Goal: Information Seeking & Learning: Learn about a topic

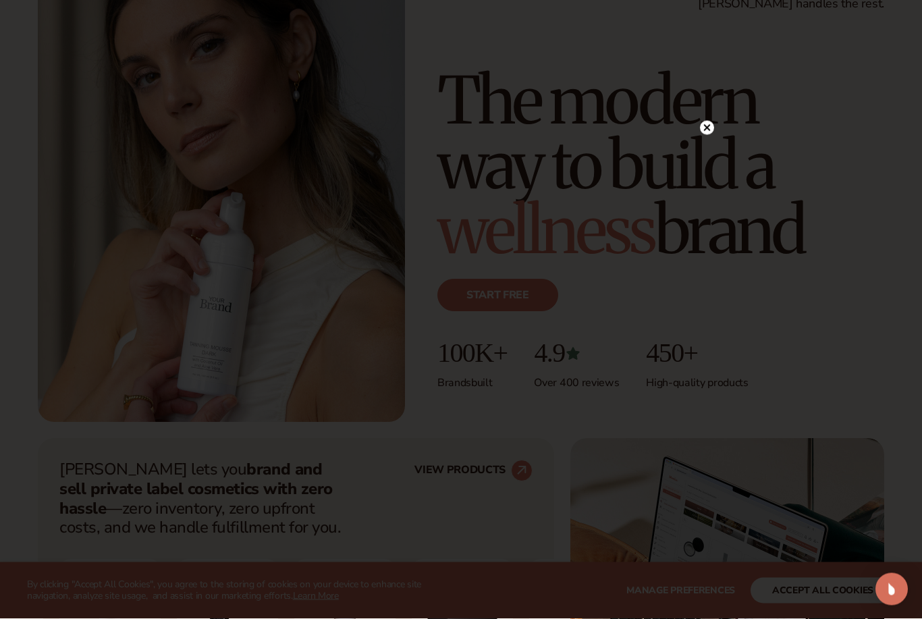
scroll to position [124, 0]
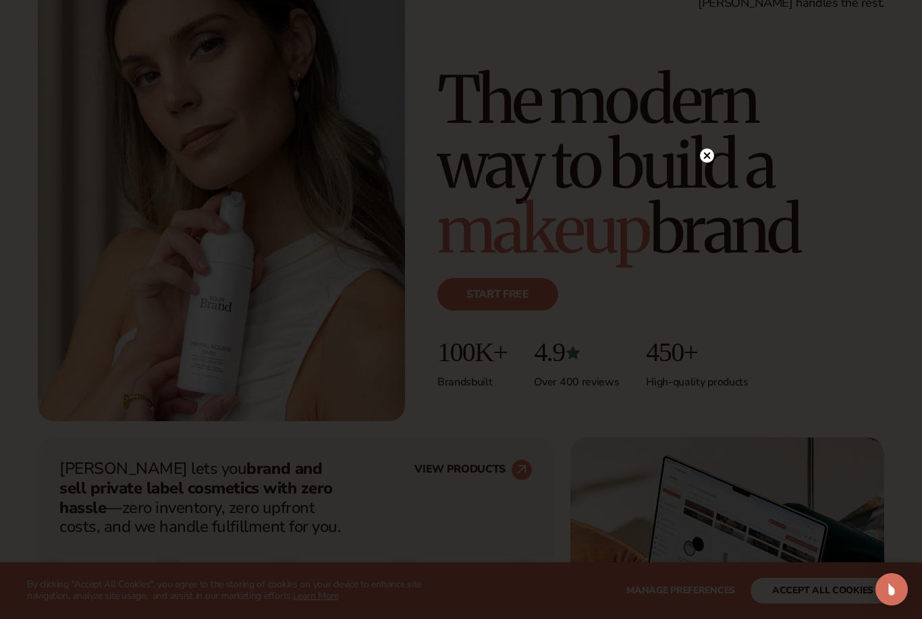
click at [705, 153] on div at bounding box center [461, 309] width 922 height 619
click at [706, 163] on circle at bounding box center [707, 156] width 14 height 14
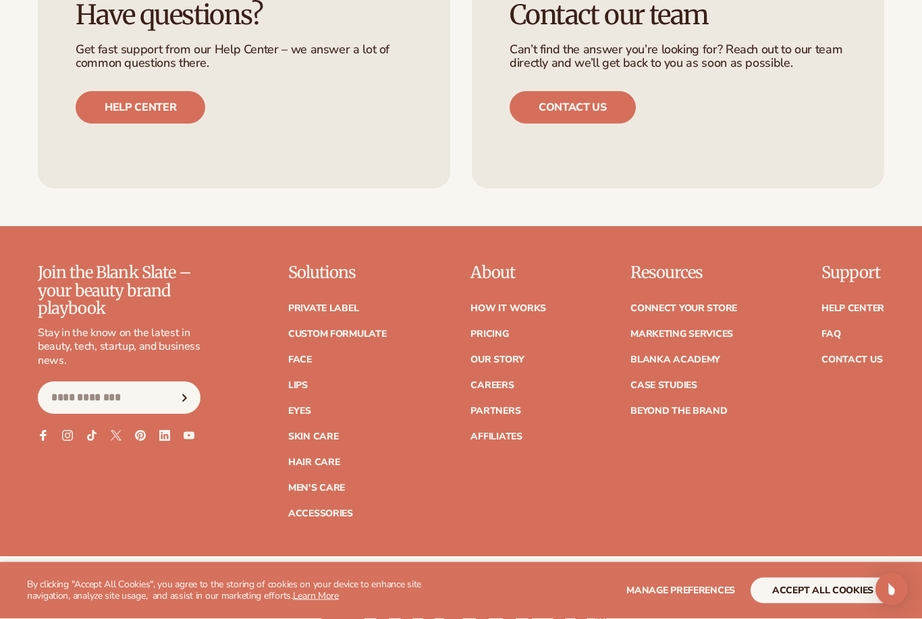
scroll to position [5195, 0]
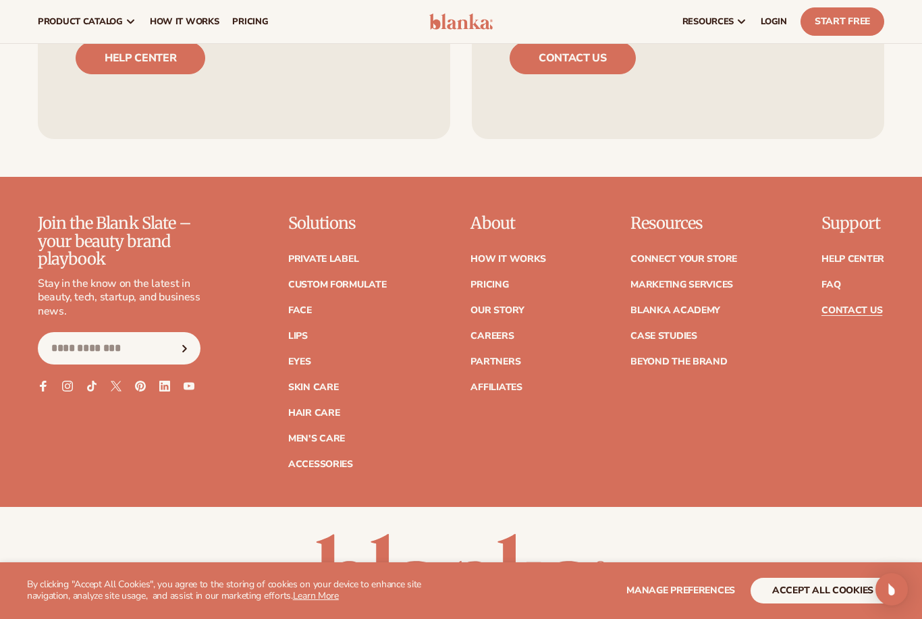
click at [861, 306] on link "Contact Us" at bounding box center [852, 310] width 61 height 9
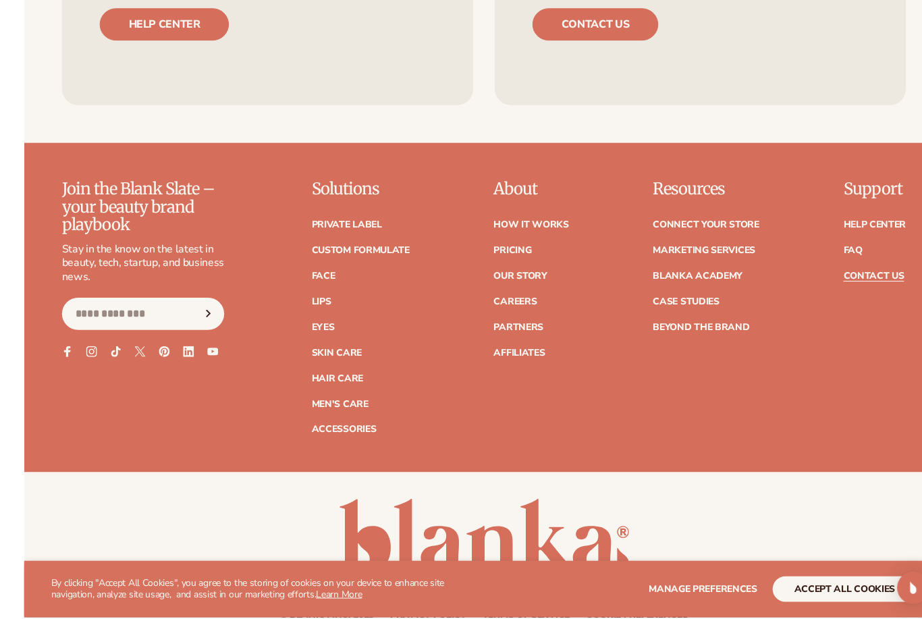
scroll to position [1094, 0]
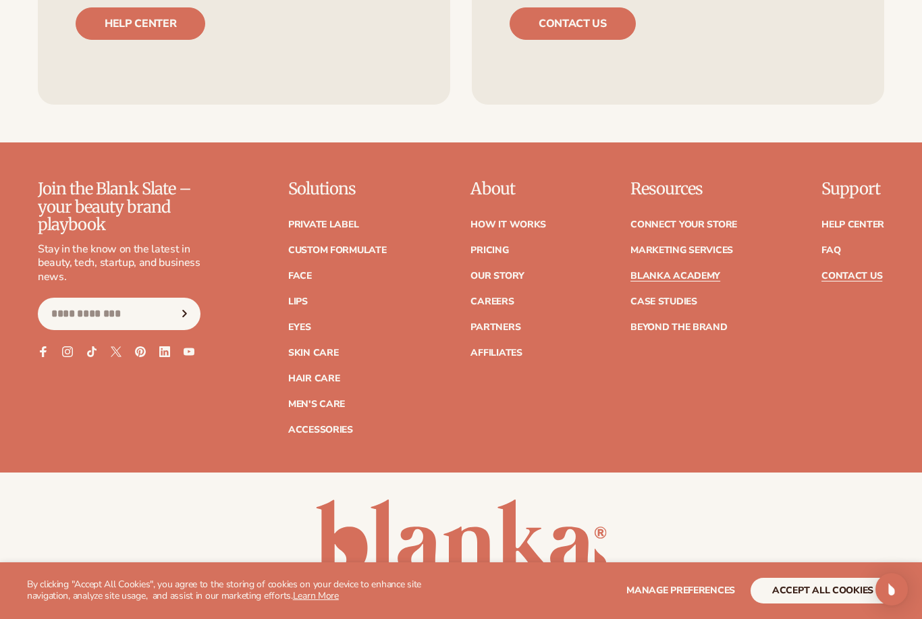
click at [688, 271] on link "Blanka Academy" at bounding box center [676, 275] width 90 height 9
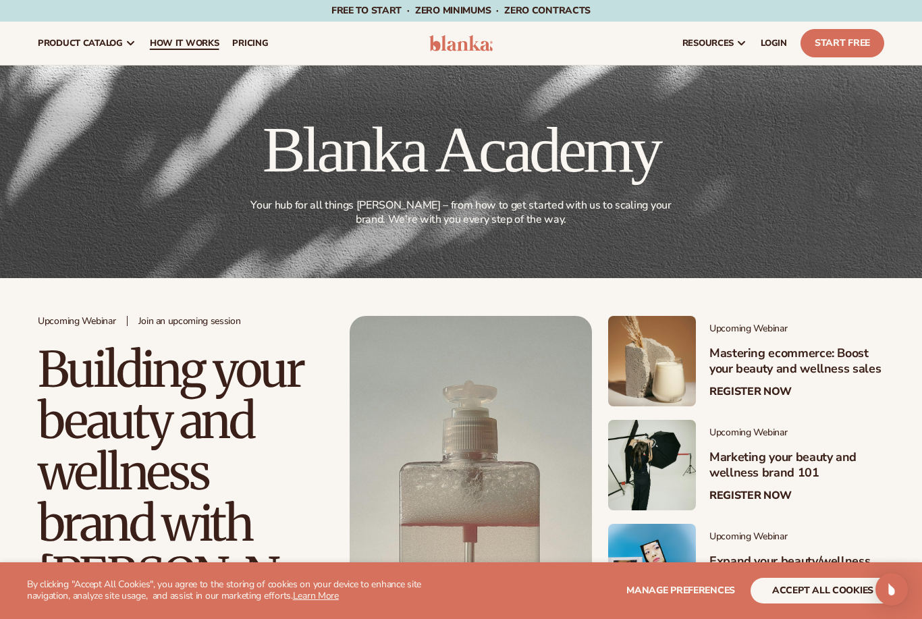
click at [205, 45] on span "How It Works" at bounding box center [185, 43] width 70 height 11
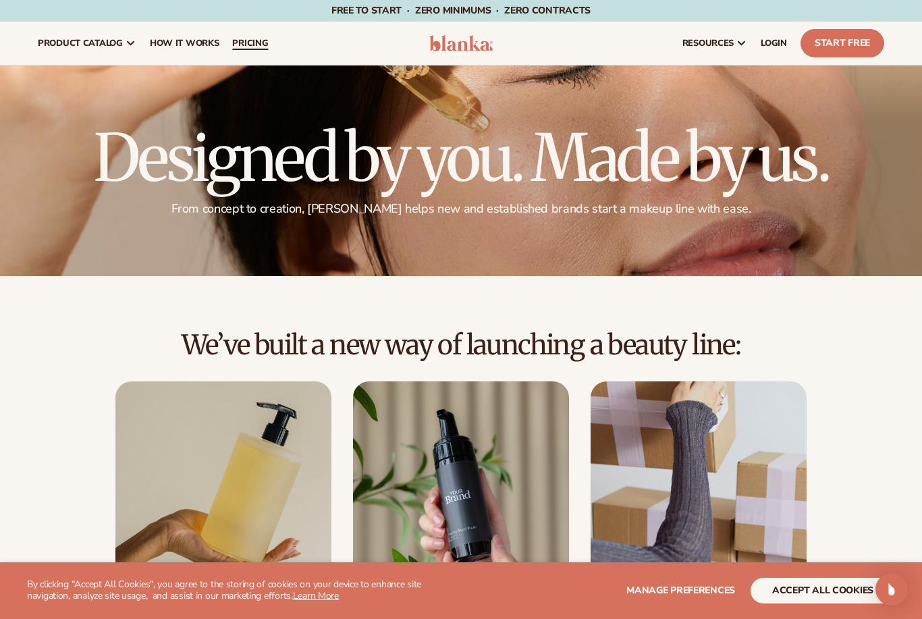
click at [253, 41] on span "pricing" at bounding box center [250, 43] width 36 height 11
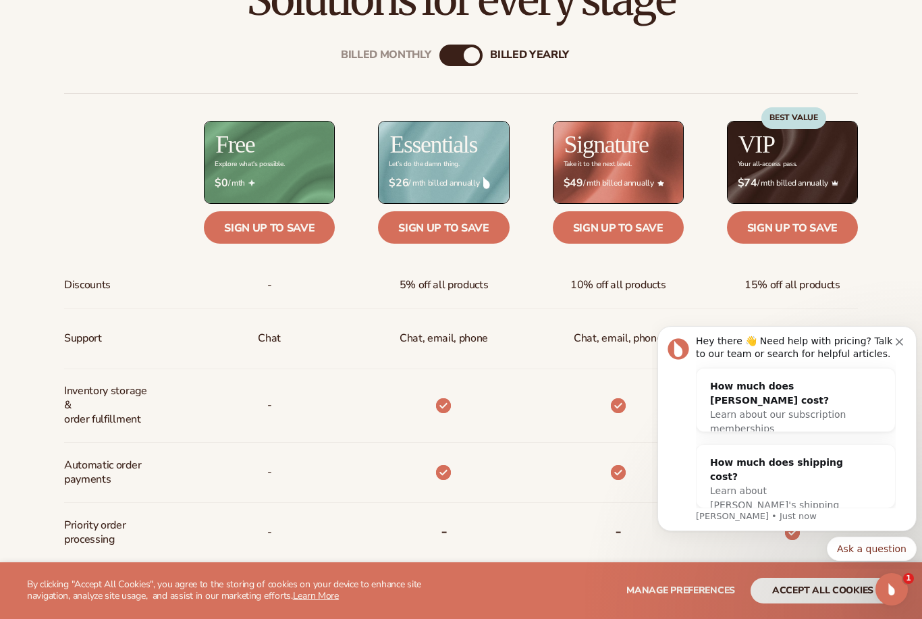
click at [897, 338] on button "Dismiss notification" at bounding box center [901, 340] width 11 height 11
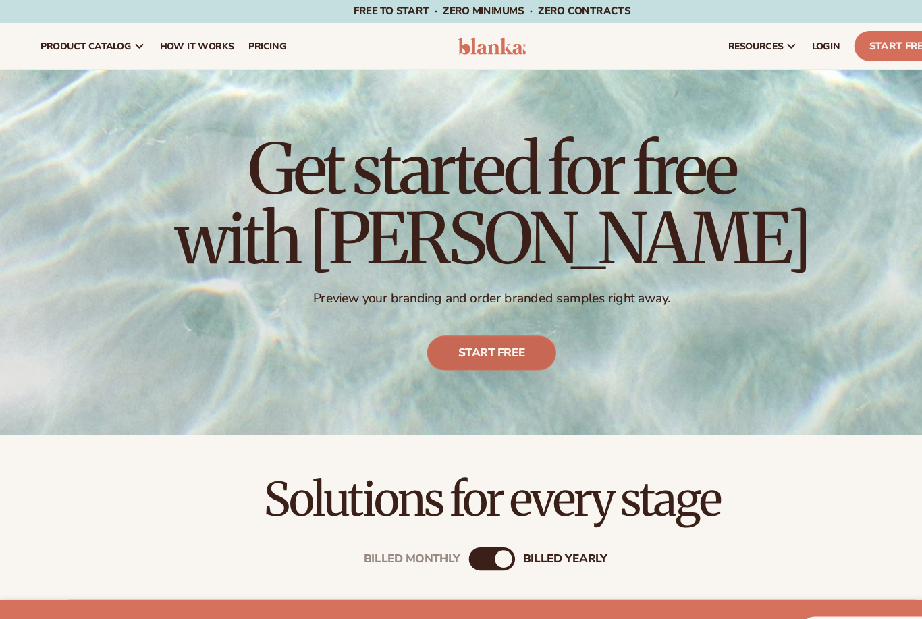
click at [461, 329] on link "Start free" at bounding box center [461, 331] width 121 height 32
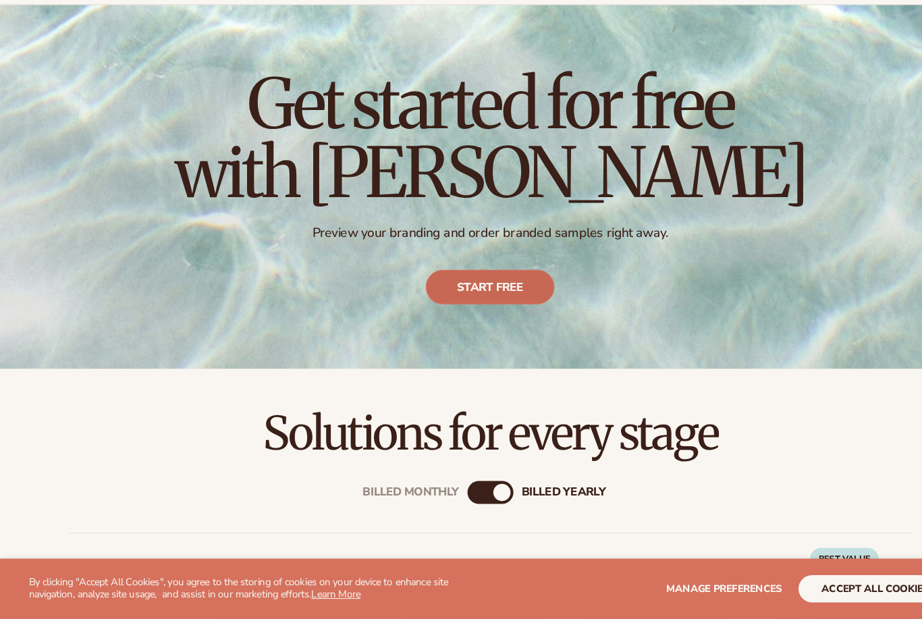
scroll to position [28, 0]
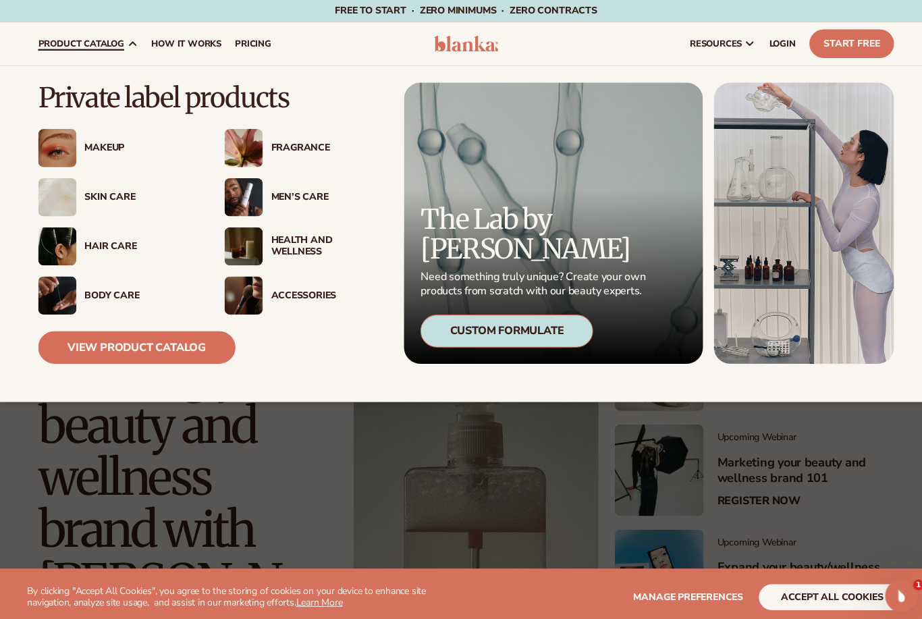
click at [109, 144] on div "Makeup" at bounding box center [139, 146] width 111 height 11
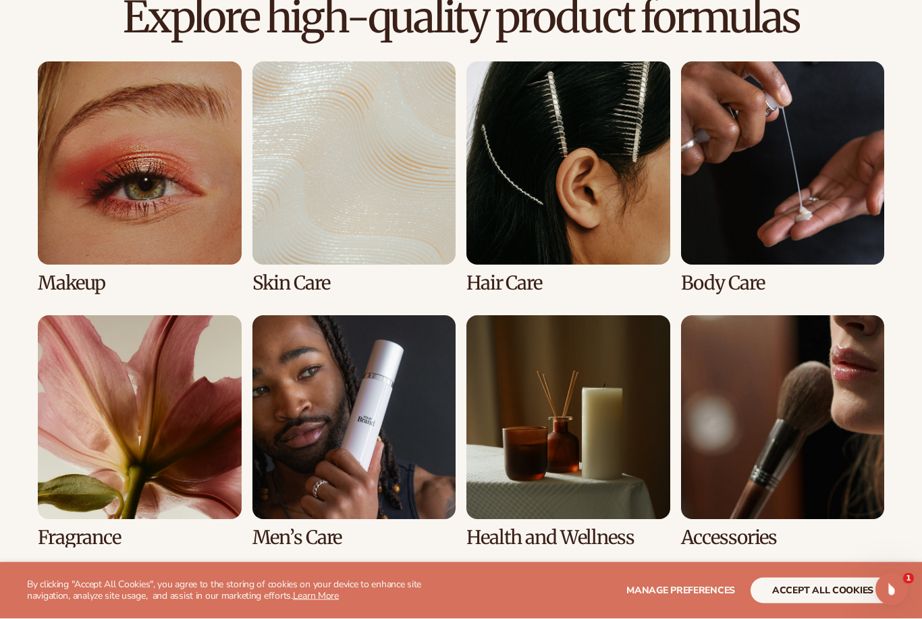
scroll to position [945, 0]
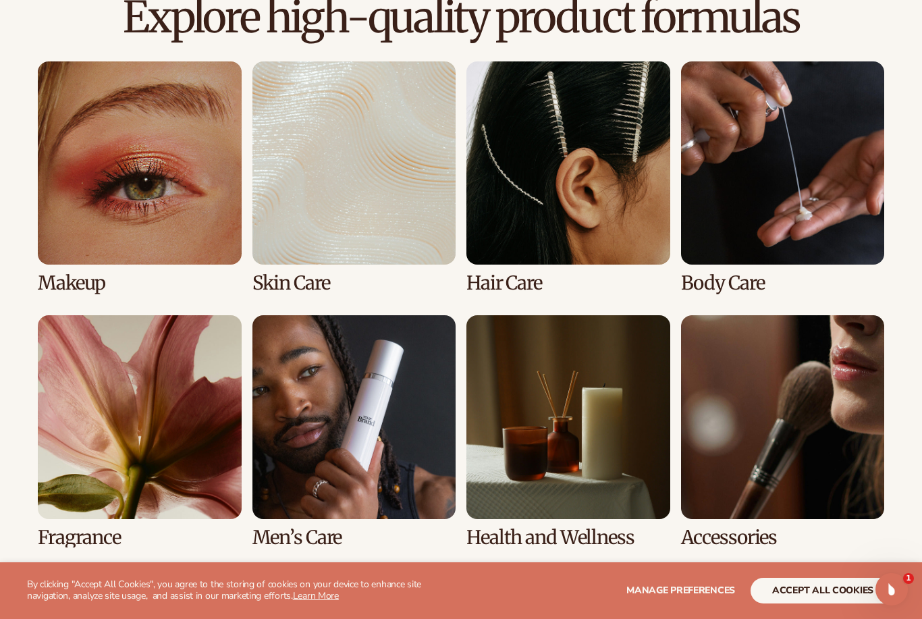
click at [142, 175] on link "1 / 8" at bounding box center [140, 177] width 204 height 232
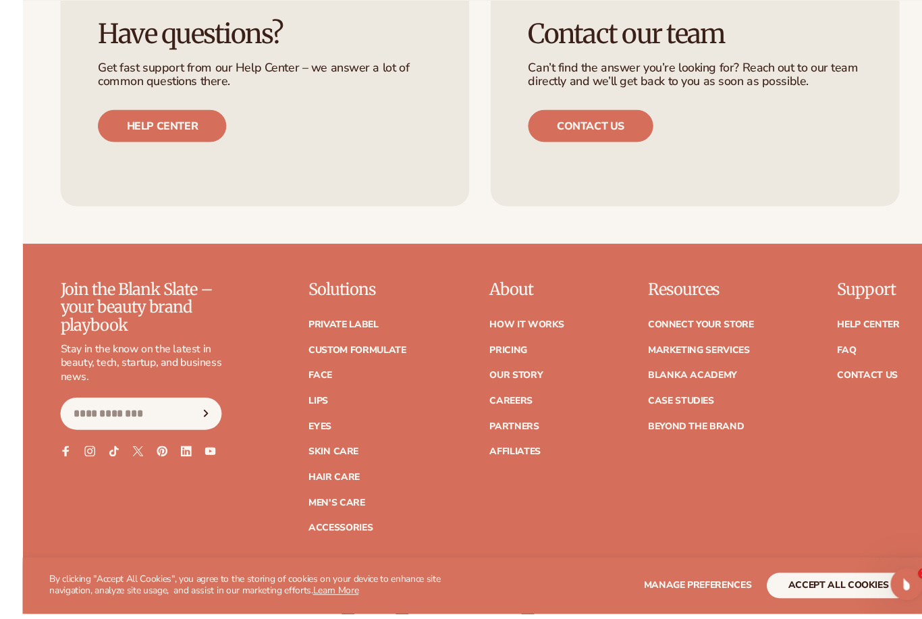
scroll to position [2388, 0]
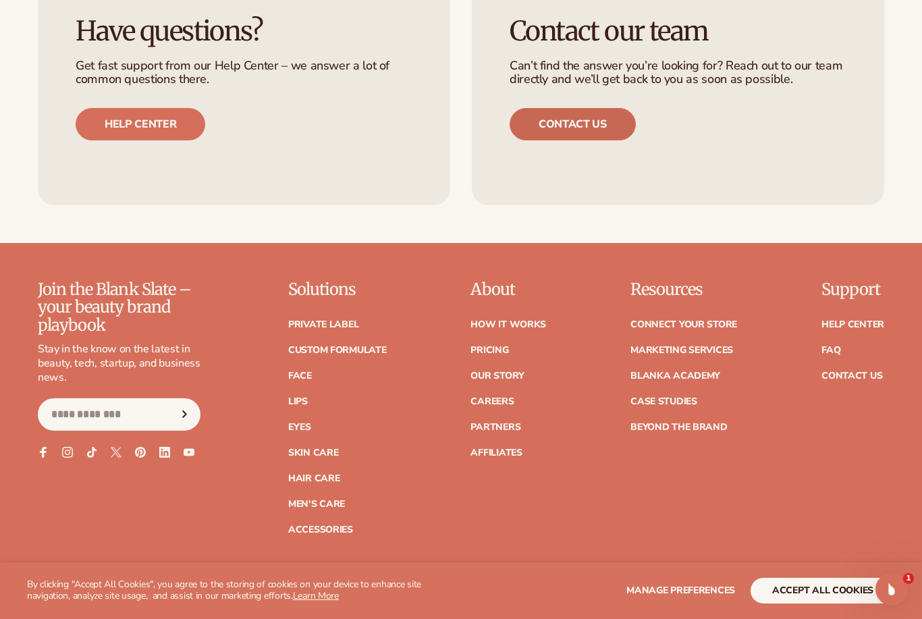
click at [583, 124] on link "Contact us" at bounding box center [573, 124] width 126 height 32
